Goal: Communication & Community: Answer question/provide support

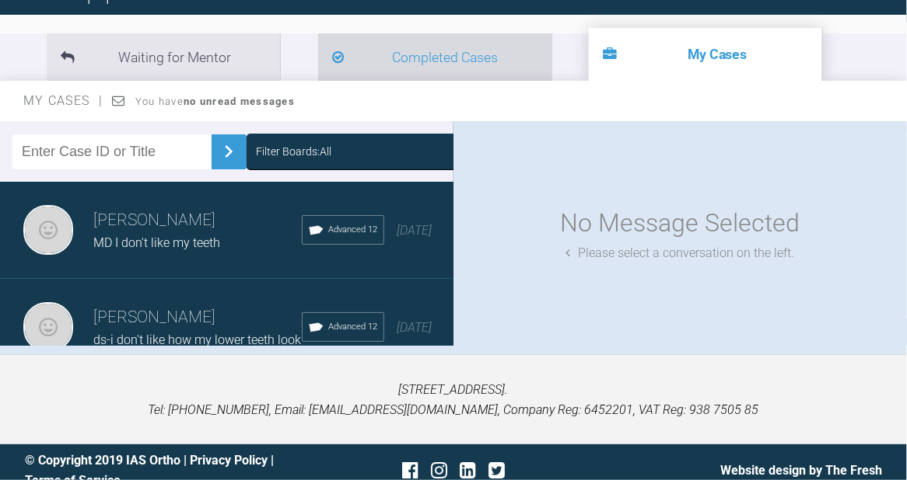
scroll to position [171, 0]
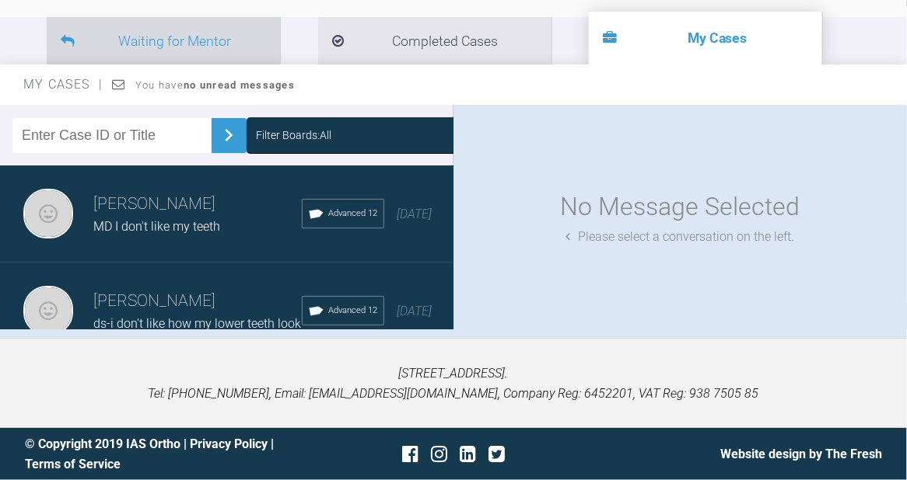
click at [176, 43] on li "Waiting for Mentor" at bounding box center [163, 40] width 233 height 47
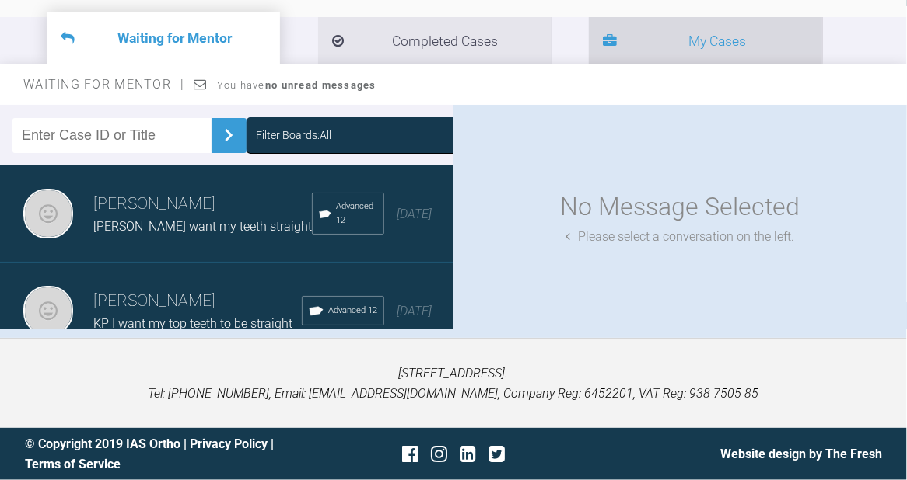
click at [610, 30] on li "My Cases" at bounding box center [705, 40] width 233 height 47
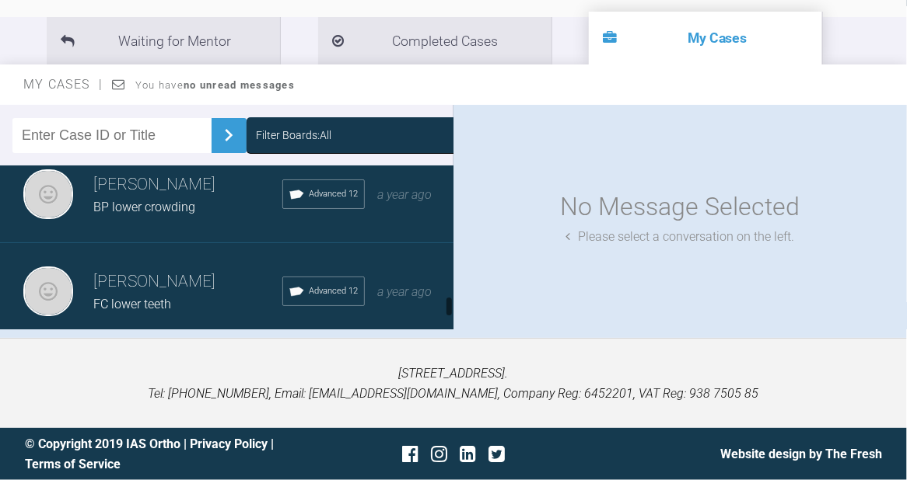
scroll to position [929, 0]
click at [176, 269] on h3 "[PERSON_NAME]" at bounding box center [187, 282] width 189 height 26
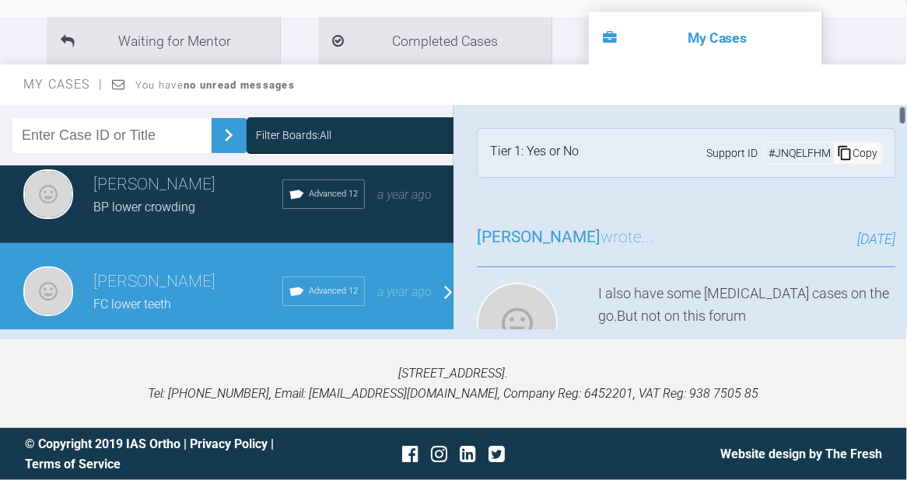
scroll to position [207, 0]
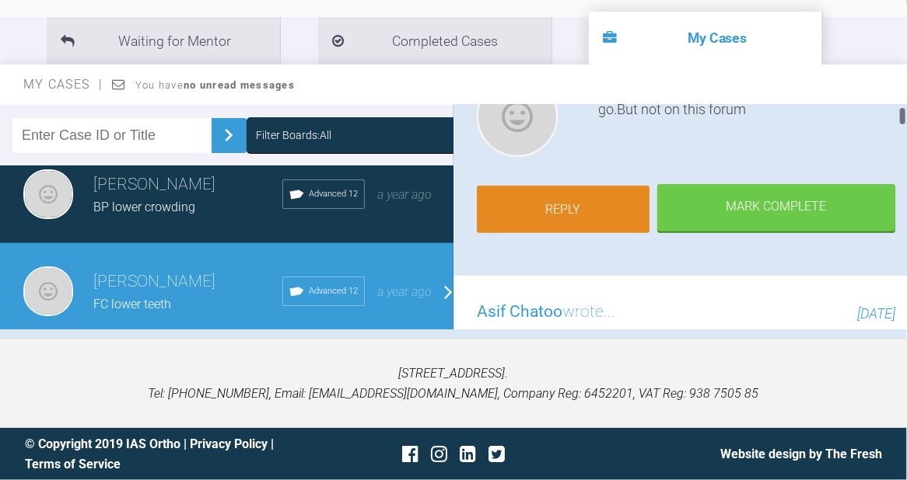
click at [606, 219] on link "Reply" at bounding box center [563, 210] width 173 height 48
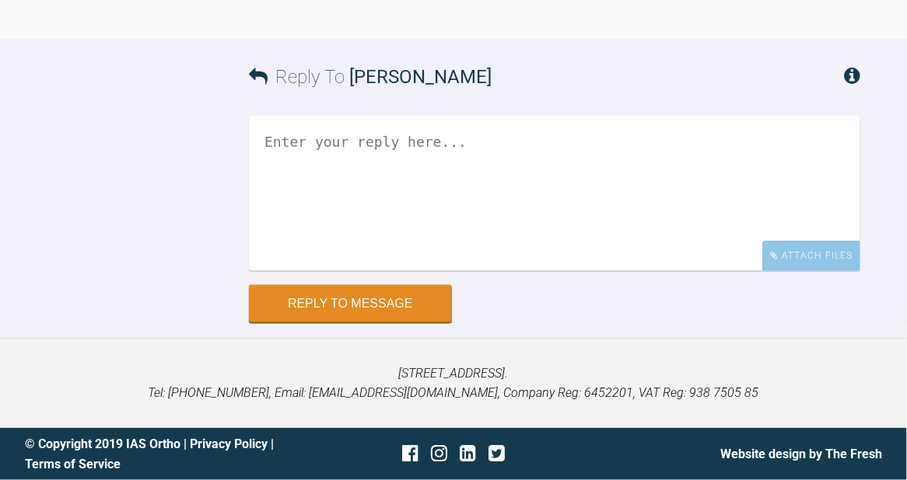
scroll to position [23889, 0]
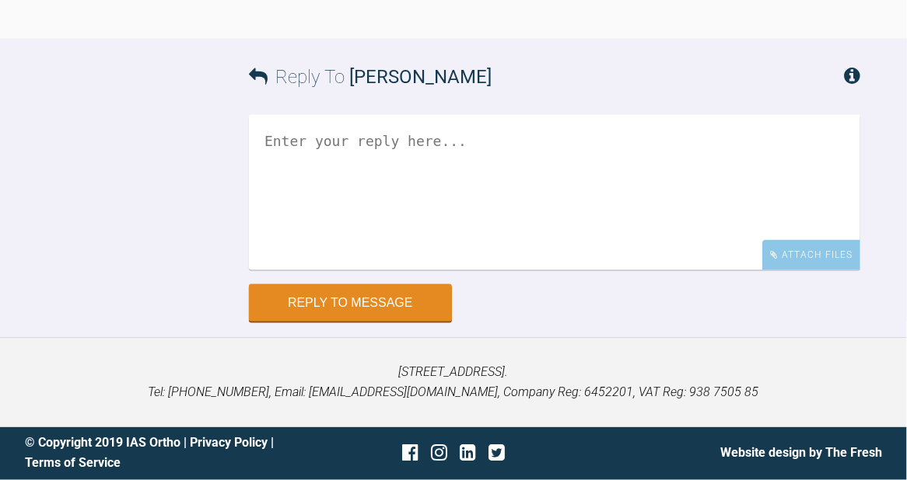
click at [271, 135] on textarea at bounding box center [554, 192] width 611 height 155
click at [345, 149] on textarea "Hi Asif just to clarify Next visit upper power chain to close spaces" at bounding box center [554, 192] width 611 height 155
click at [267, 236] on textarea "Hi Asif just to clarify Next visit upper power chain to close spaces" at bounding box center [554, 192] width 611 height 155
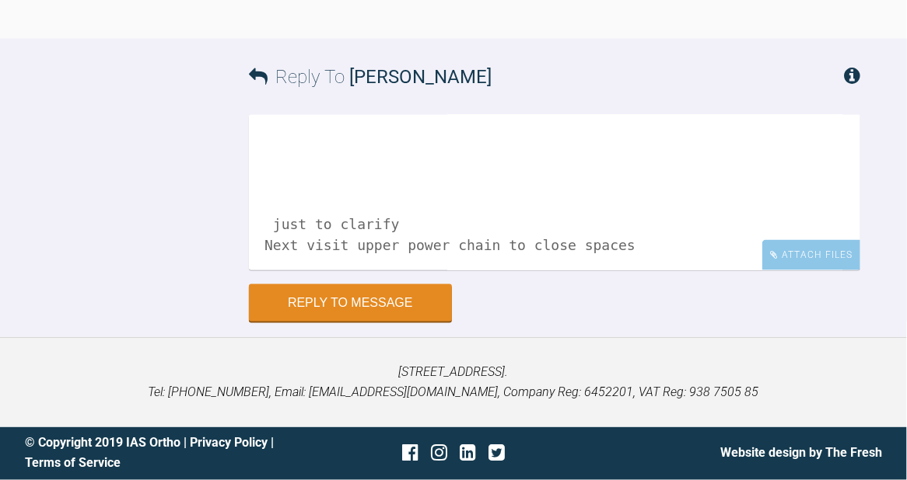
click at [272, 191] on textarea "Hi Asif just to clarify Next visit upper power chain to close spaces" at bounding box center [554, 192] width 611 height 155
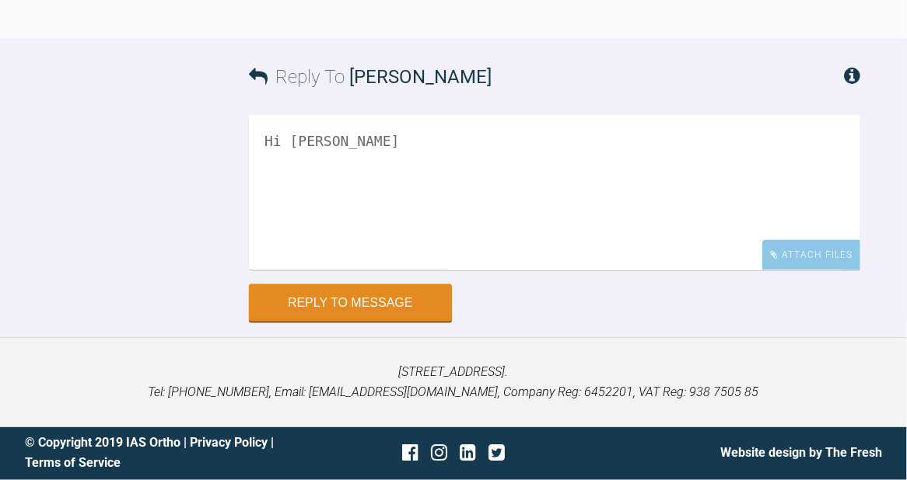
click at [272, 177] on textarea "Hi Asif just to clarify Next visit upper power chain to close spaces" at bounding box center [554, 192] width 611 height 155
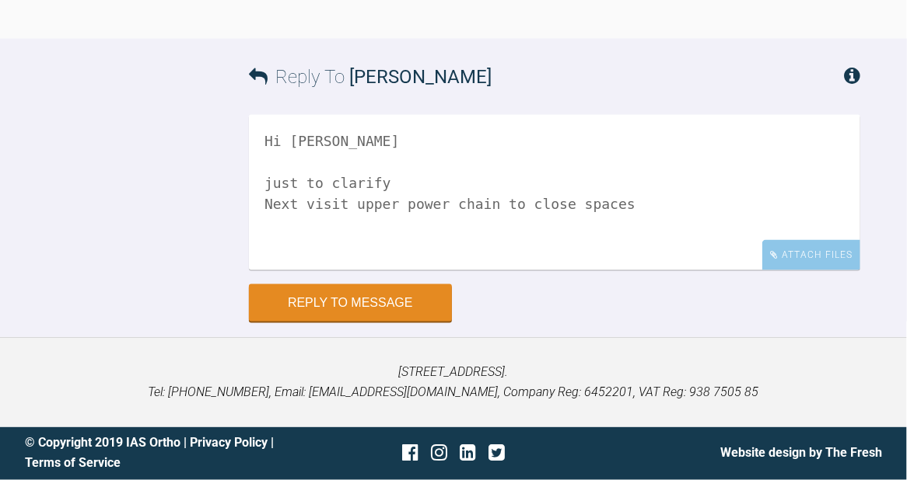
click at [266, 152] on textarea "Hi Asif just to clarify Next visit upper power chain to close spaces" at bounding box center [554, 192] width 611 height 155
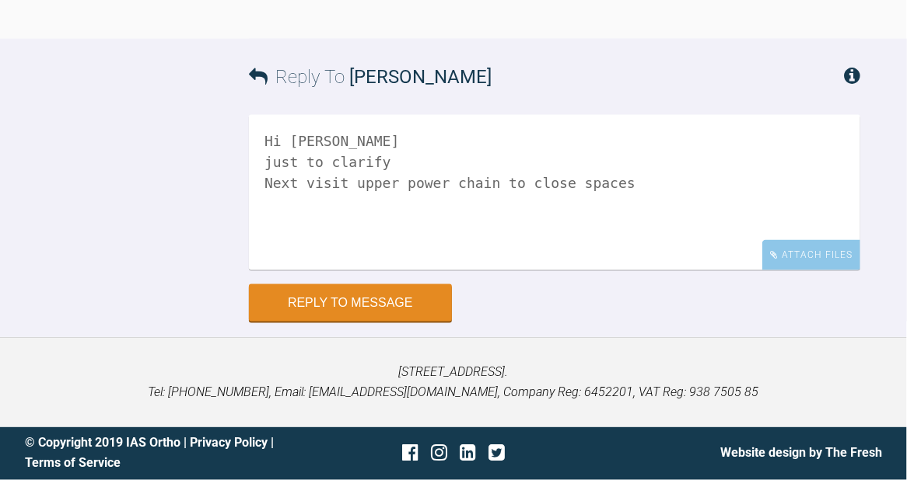
click at [272, 164] on textarea "Hi Asif just to clarify Next visit upper power chain to close spaces" at bounding box center [554, 192] width 611 height 155
click at [380, 159] on textarea "Hi Asif Just to clarify Next visit upper power chain to close spaces" at bounding box center [554, 192] width 611 height 155
click at [620, 180] on textarea "Hi Asif Just to clarify: Next visit upper power chain to close spaces" at bounding box center [554, 192] width 611 height 155
click at [345, 183] on textarea "Hi Asif Just to clarify: Next visit upper power chain to close spaces" at bounding box center [554, 192] width 611 height 155
drag, startPoint x: 355, startPoint y: 195, endPoint x: 386, endPoint y: 216, distance: 38.2
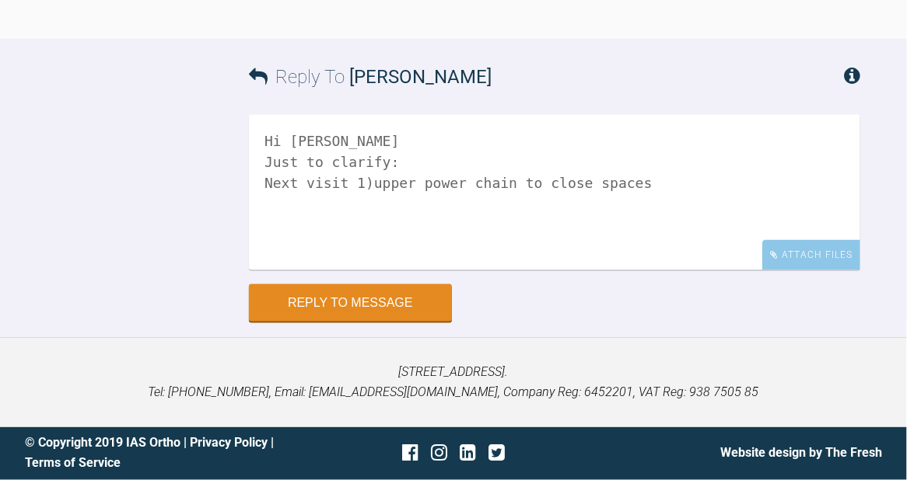
click at [356, 197] on textarea "Hi Asif Just to clarify: Next visit 1)upper power chain to close spaces" at bounding box center [554, 192] width 611 height 155
click at [643, 194] on textarea "Hi Asif Just to clarify: Next visit 1)upper power chain to close spaces" at bounding box center [554, 192] width 611 height 155
click at [355, 226] on textarea "Hi Asif Just to clarify: Next visit 1)upper power chain to close spaces 2) lowe…" at bounding box center [554, 192] width 611 height 155
click at [358, 226] on textarea "Hi Asif Just to clarify: Next visit 1)upper power chain to close spaces 2) lowe…" at bounding box center [554, 192] width 611 height 155
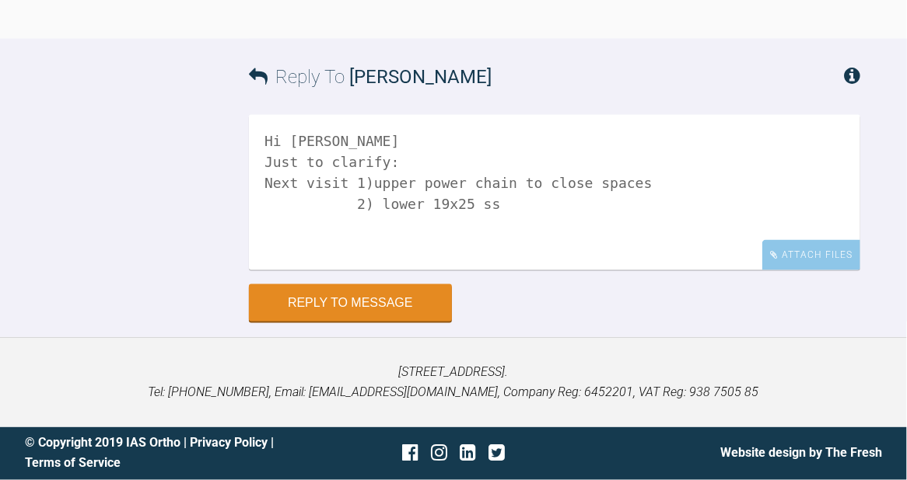
click at [499, 210] on textarea "Hi Asif Just to clarify: Next visit 1)upper power chain to close spaces 2) lowe…" at bounding box center [554, 192] width 611 height 155
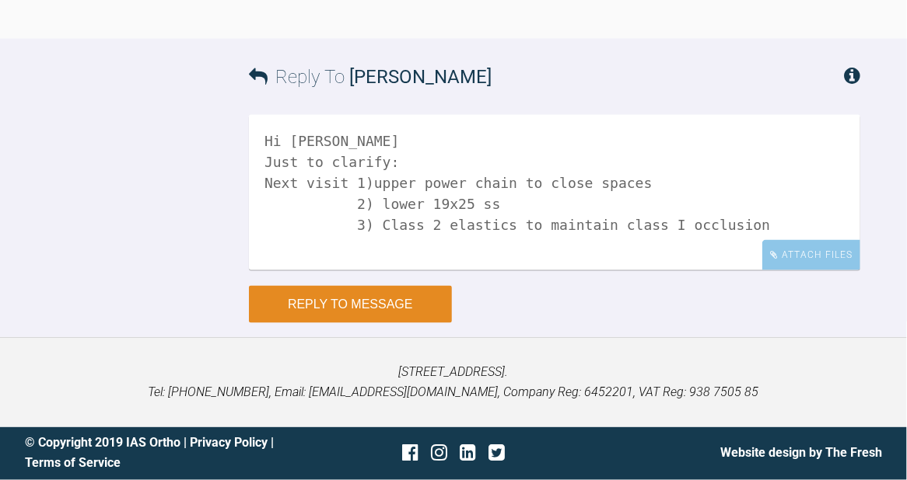
type textarea "Hi Asif Just to clarify: Next visit 1)upper power chain to close spaces 2) lowe…"
click at [391, 310] on button "Reply to Message" at bounding box center [350, 304] width 203 height 37
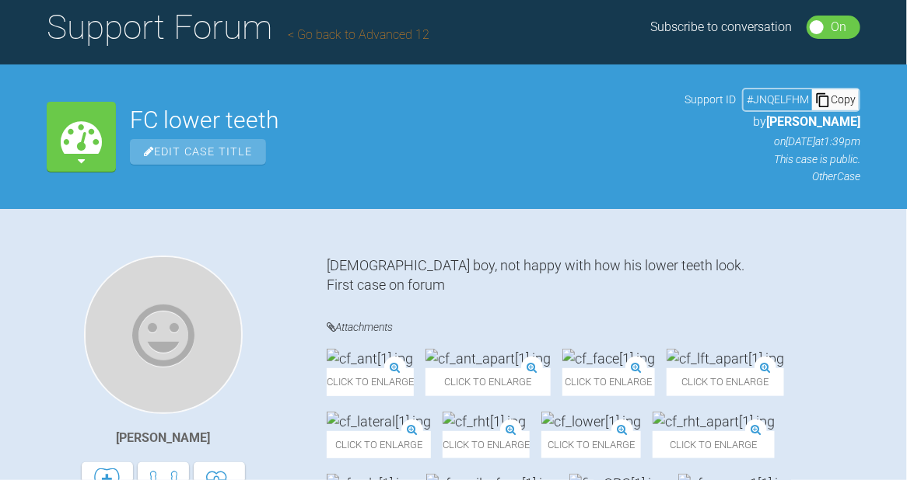
scroll to position [0, 0]
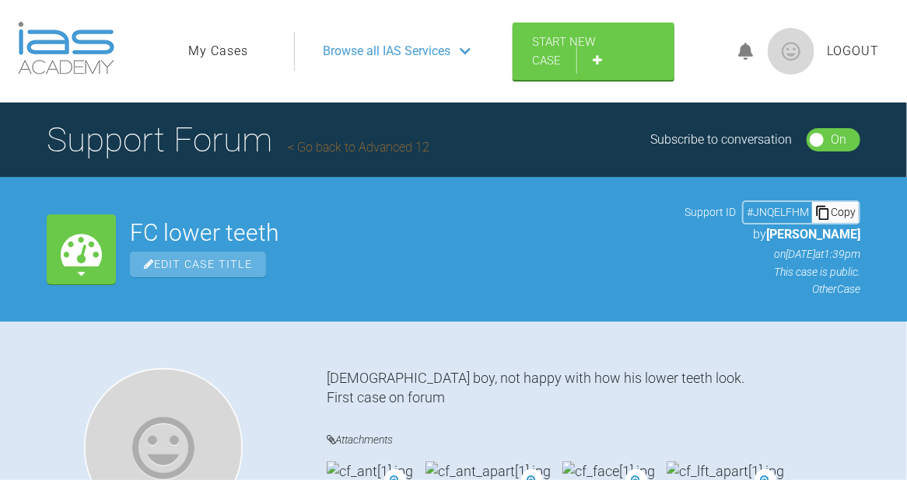
click at [386, 144] on link "Go back to Advanced 12" at bounding box center [359, 147] width 142 height 15
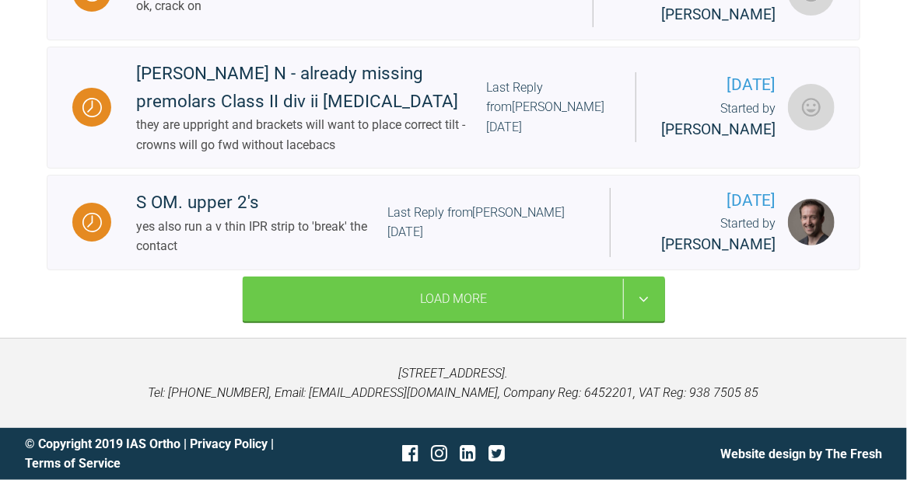
scroll to position [2894, 0]
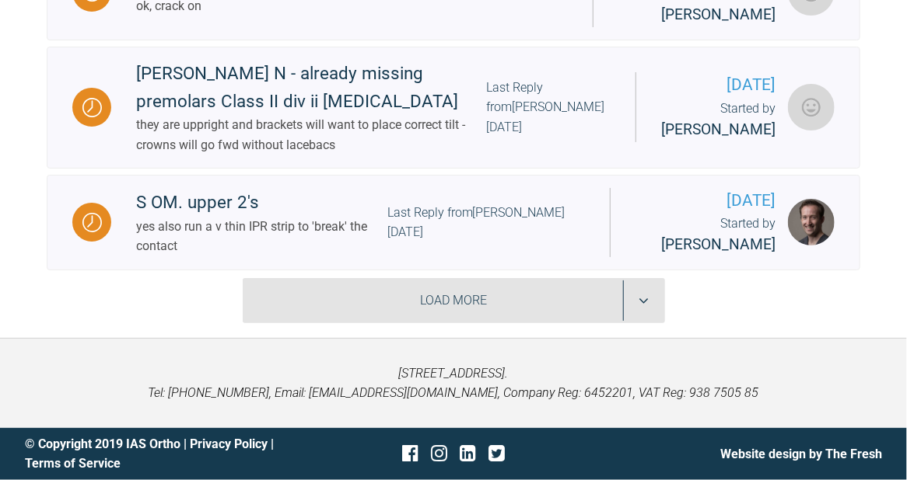
click at [420, 284] on div "Load More" at bounding box center [454, 300] width 422 height 45
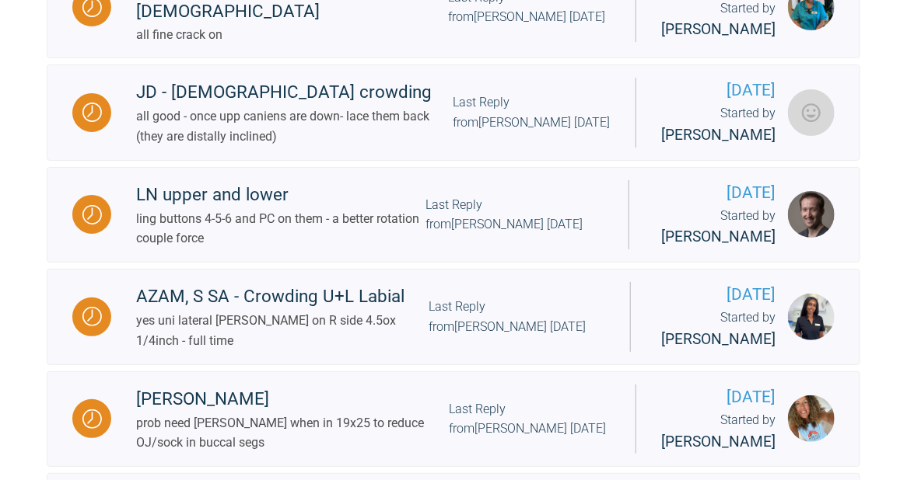
scroll to position [3931, 0]
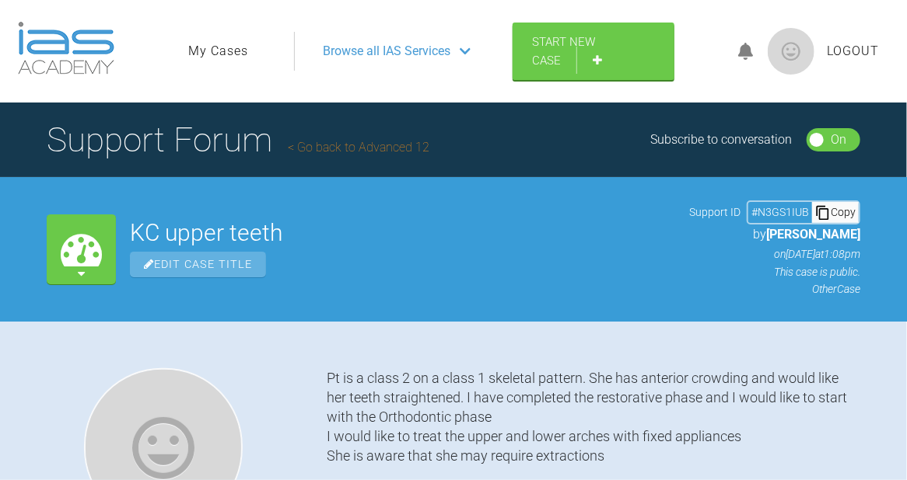
click at [331, 149] on link "Go back to Advanced 12" at bounding box center [359, 147] width 142 height 15
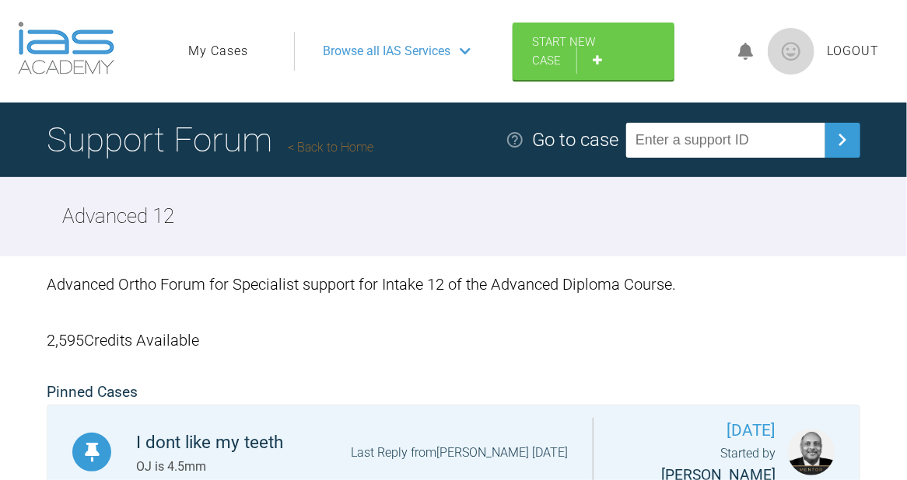
scroll to position [207, 0]
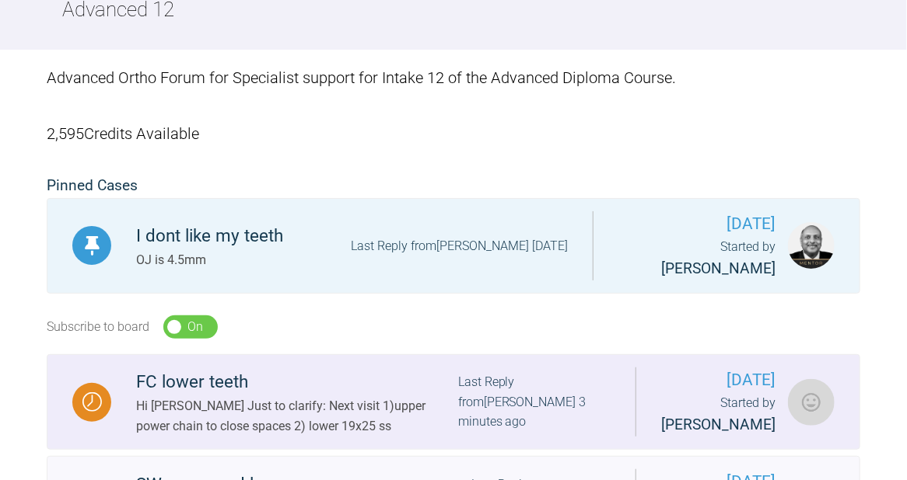
click at [211, 397] on div "FC lower teeth" at bounding box center [297, 383] width 322 height 28
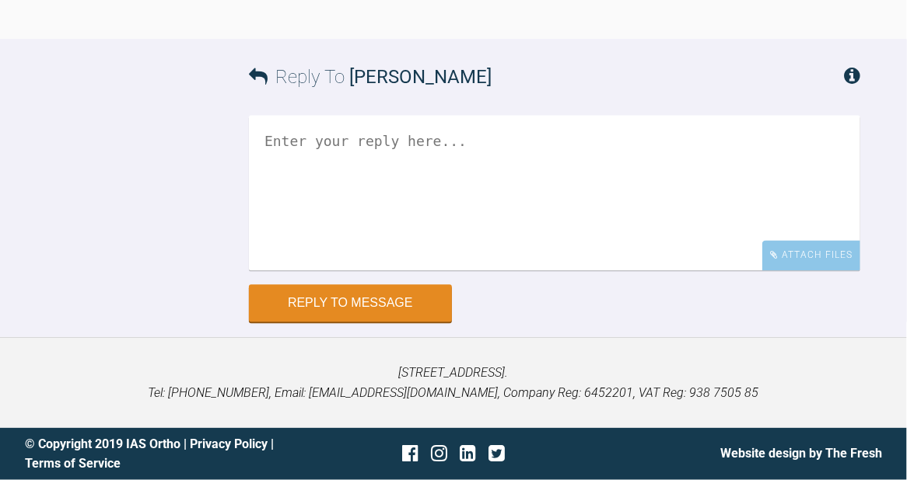
scroll to position [24426, 0]
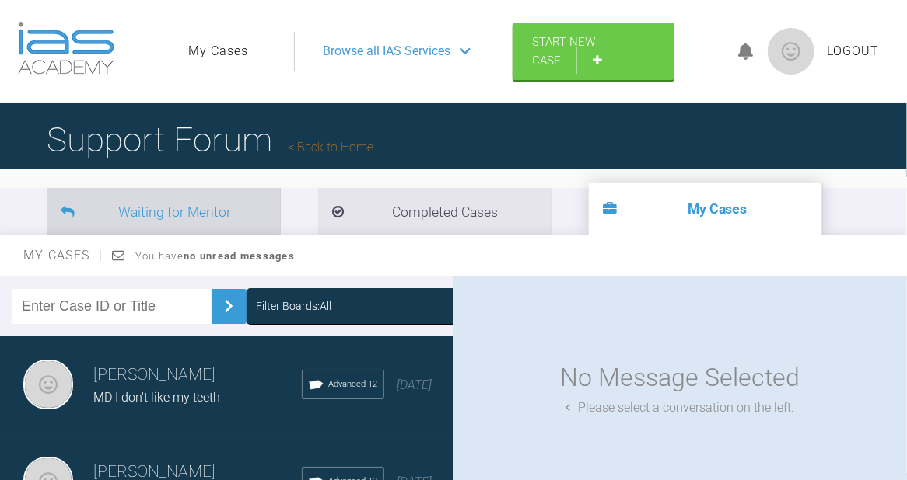
click at [210, 217] on li "Waiting for Mentor" at bounding box center [163, 211] width 233 height 47
